Goal: Check status

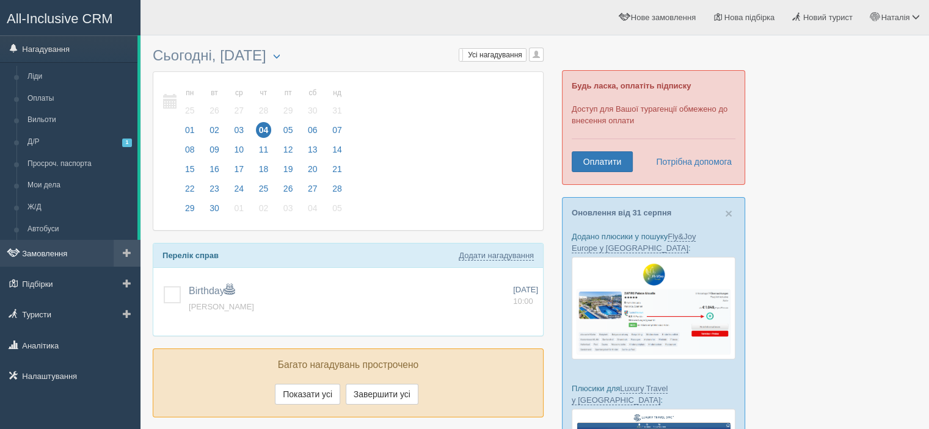
click at [61, 245] on link "Замовлення" at bounding box center [70, 253] width 140 height 27
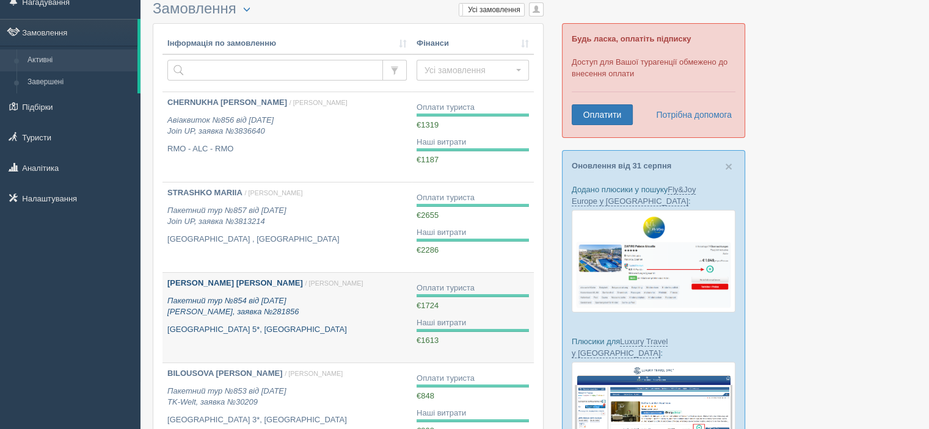
scroll to position [183, 0]
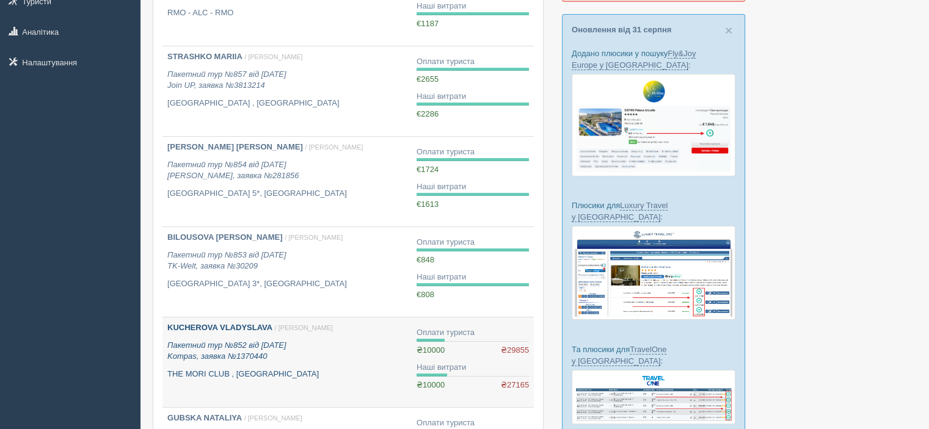
click at [201, 324] on b "KUCHEROVA VLADYSLAVA" at bounding box center [219, 327] width 105 height 9
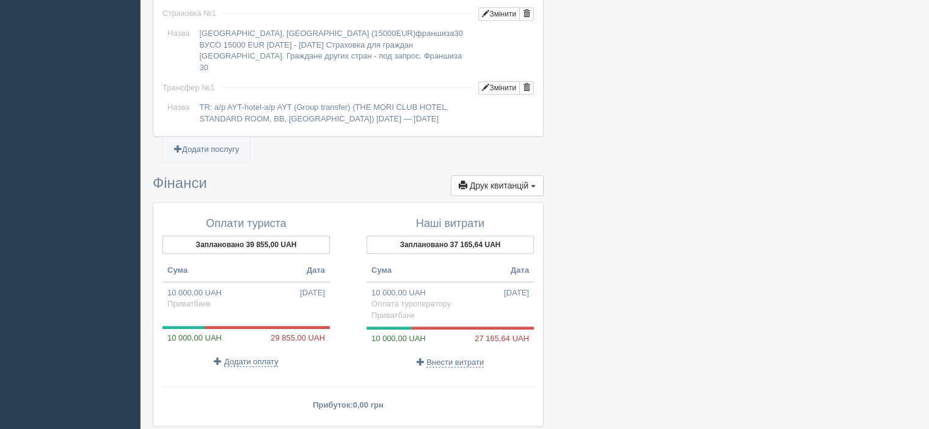
scroll to position [1153, 0]
